Goal: Task Accomplishment & Management: Use online tool/utility

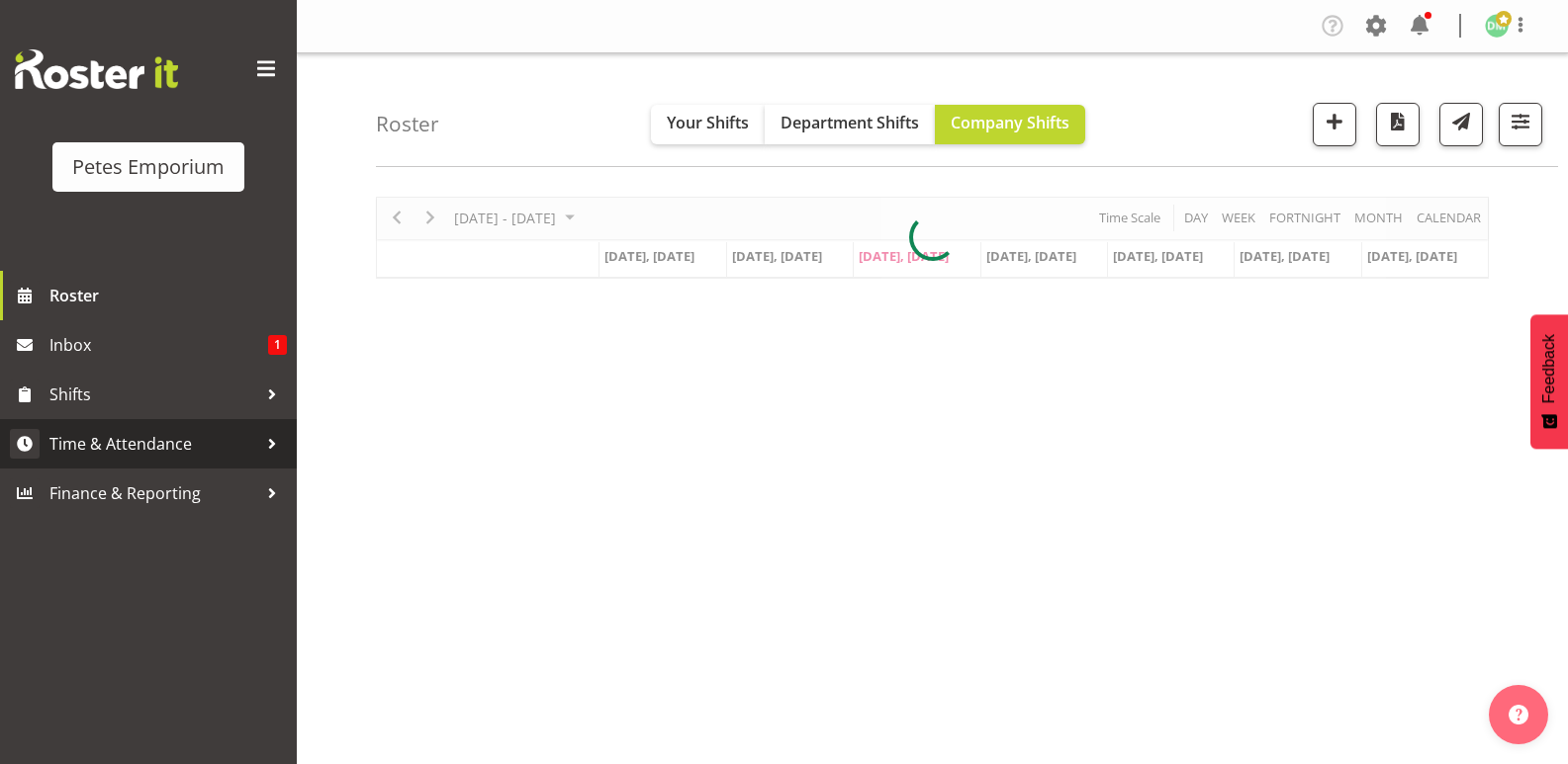
click at [155, 436] on span "Time & Attendance" at bounding box center [153, 444] width 208 height 30
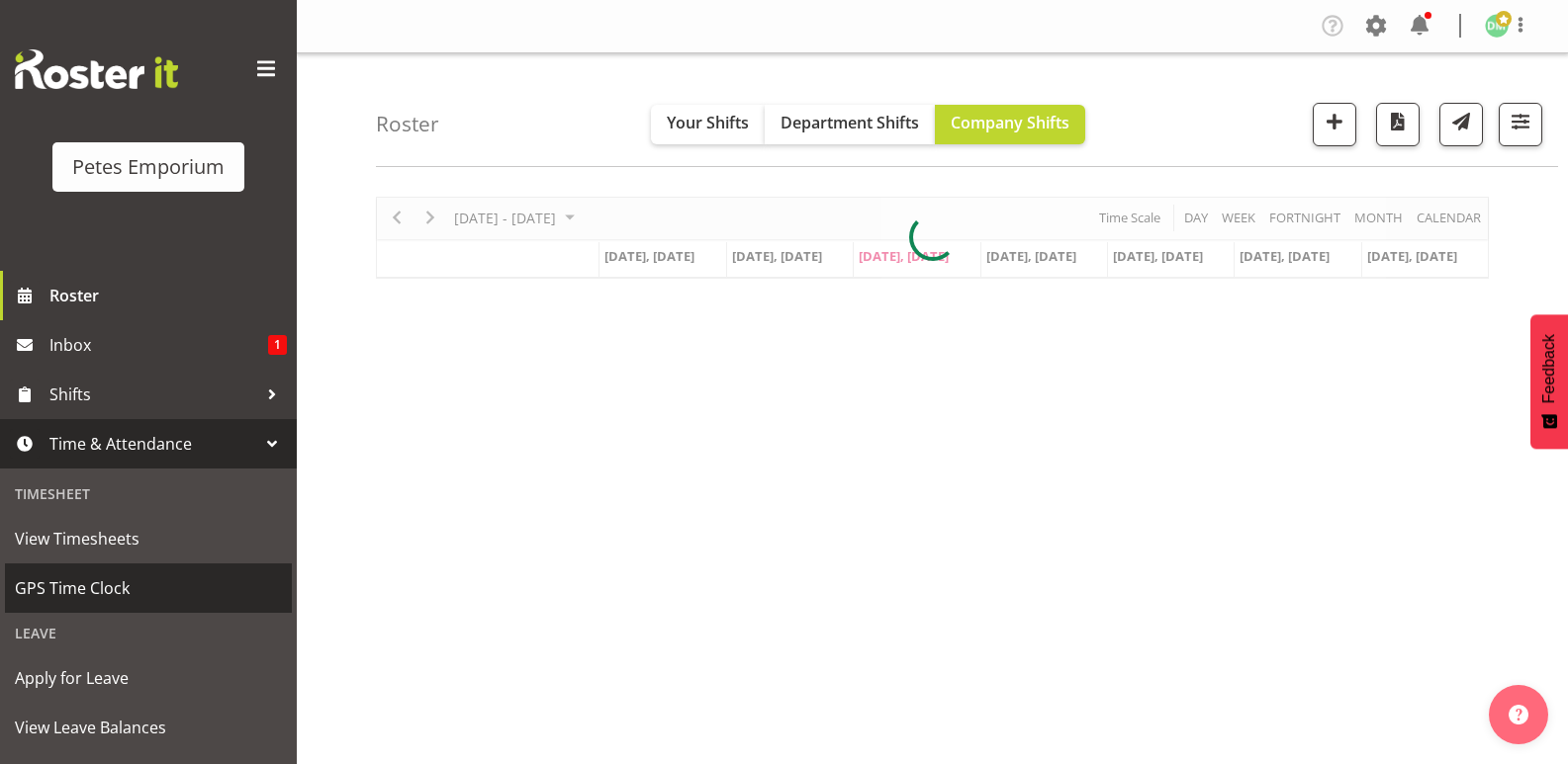
click at [105, 593] on span "GPS Time Clock" at bounding box center [148, 588] width 267 height 30
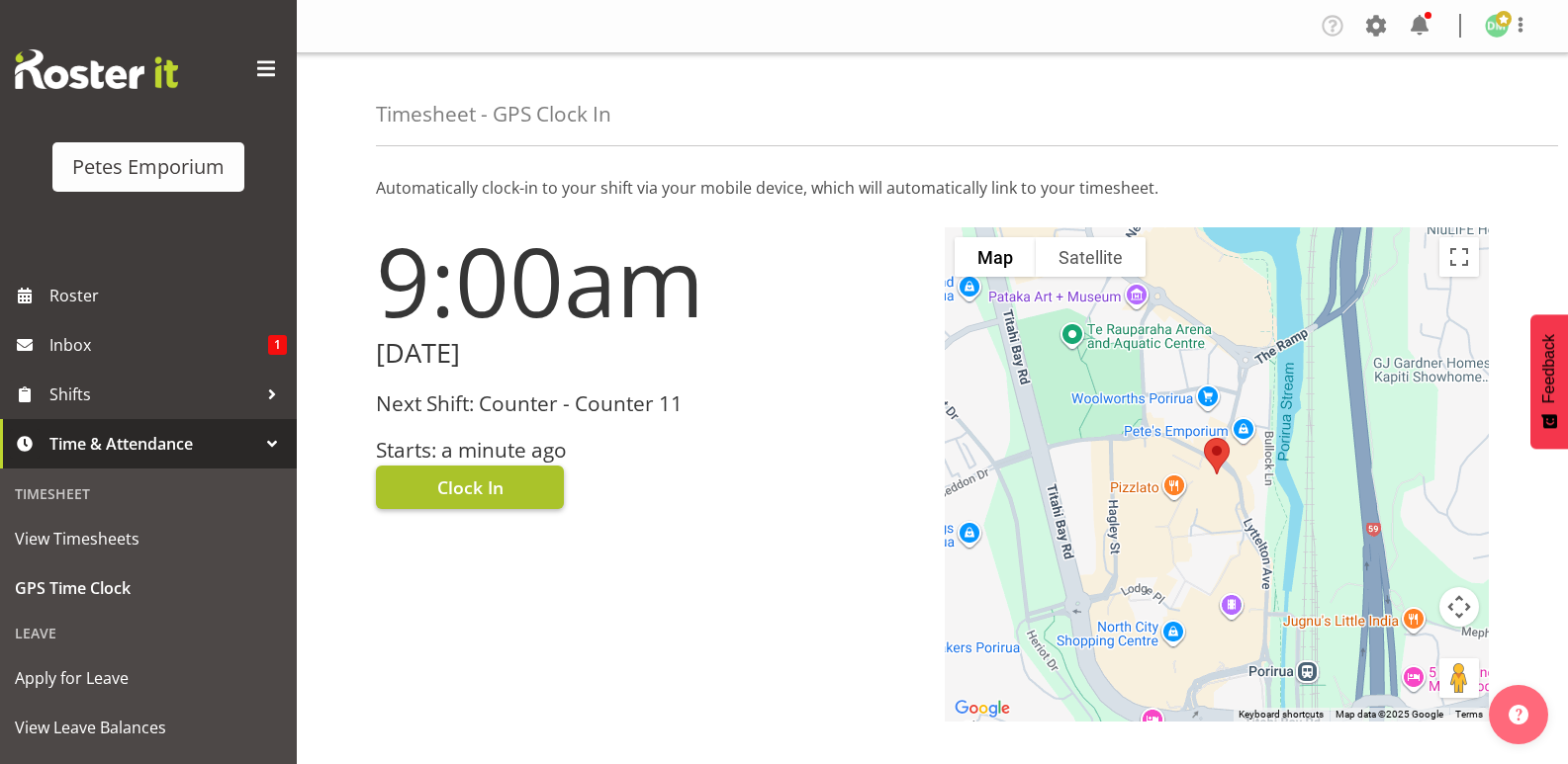
click at [490, 472] on button "Clock In" at bounding box center [470, 488] width 188 height 44
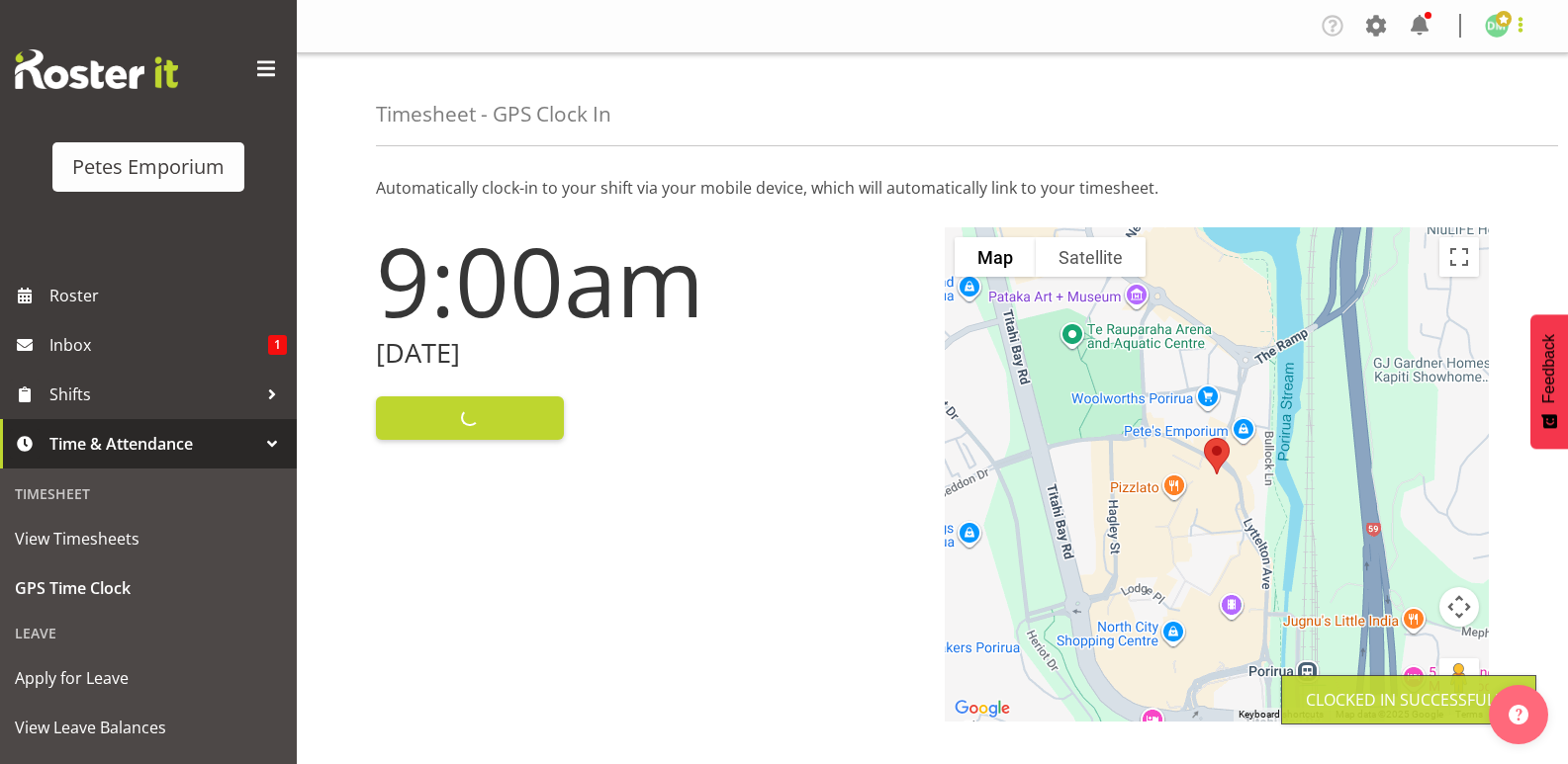
click at [1510, 19] on span at bounding box center [1520, 25] width 24 height 24
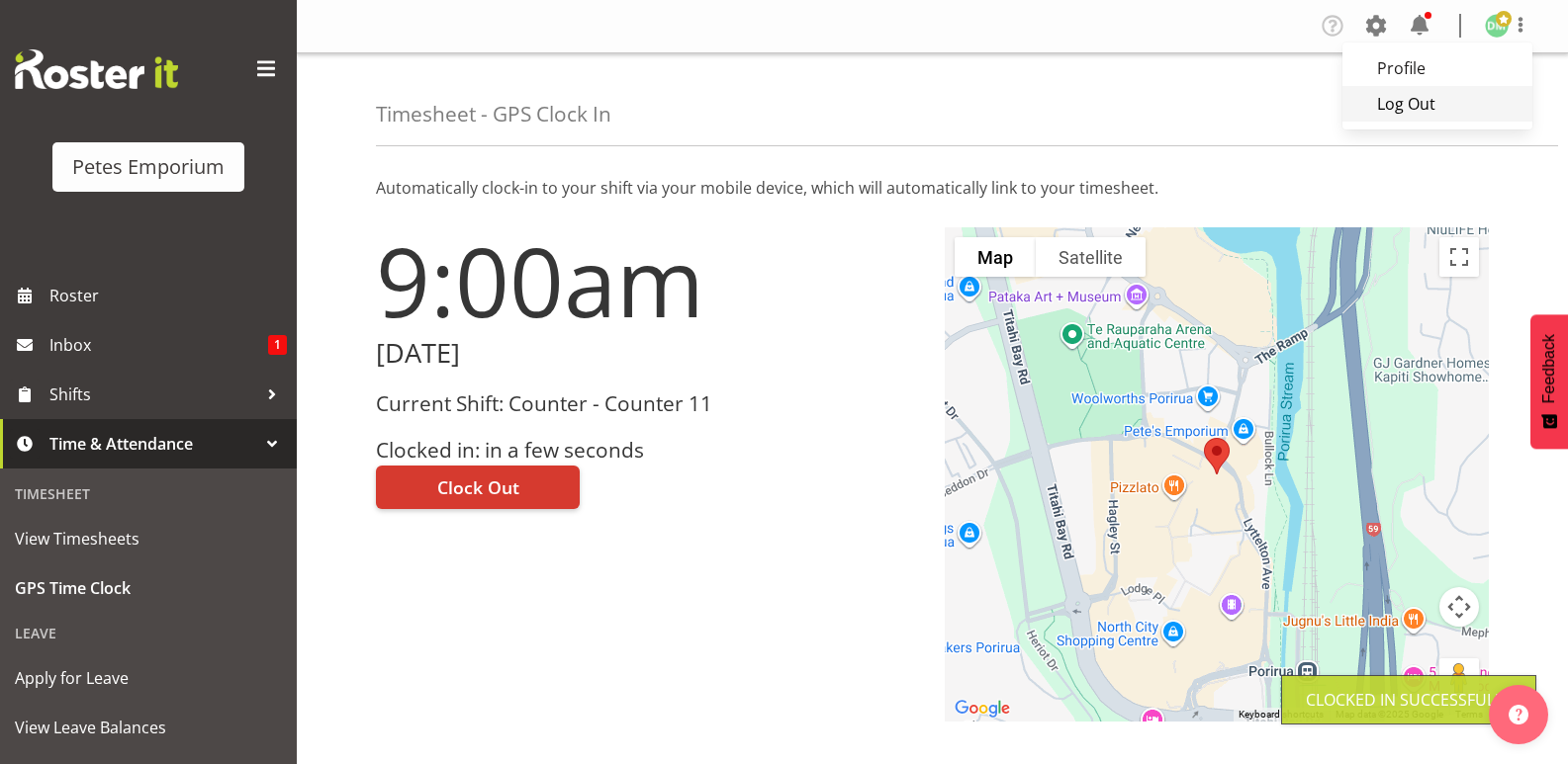
click at [1401, 110] on link "Log Out" at bounding box center [1437, 104] width 190 height 36
